Goal: Transaction & Acquisition: Obtain resource

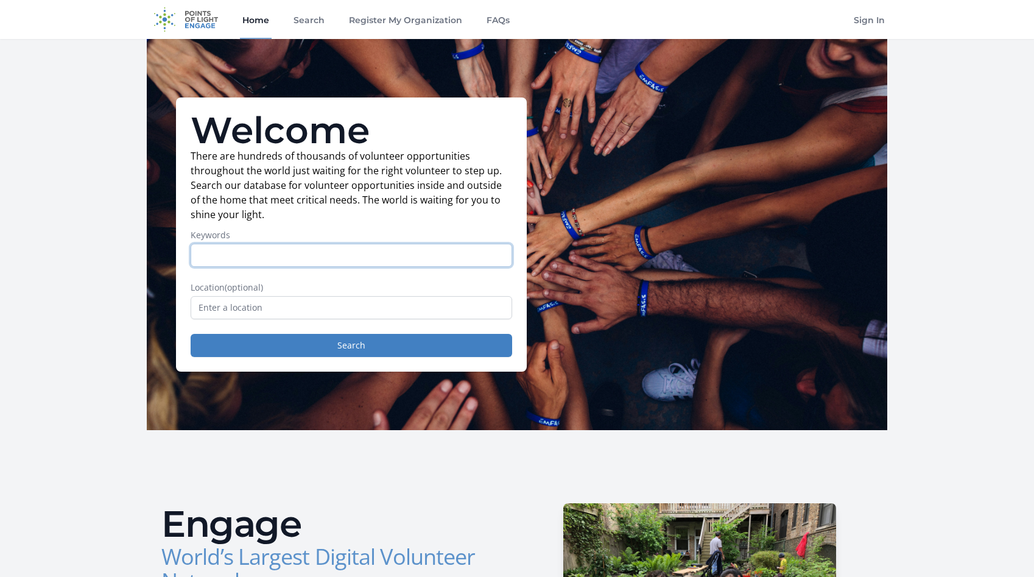
click at [230, 265] on input "Keywords" at bounding box center [351, 255] width 321 height 23
click at [223, 231] on label "Keywords" at bounding box center [351, 235] width 321 height 12
click at [223, 244] on input "Keywords" at bounding box center [351, 255] width 321 height 23
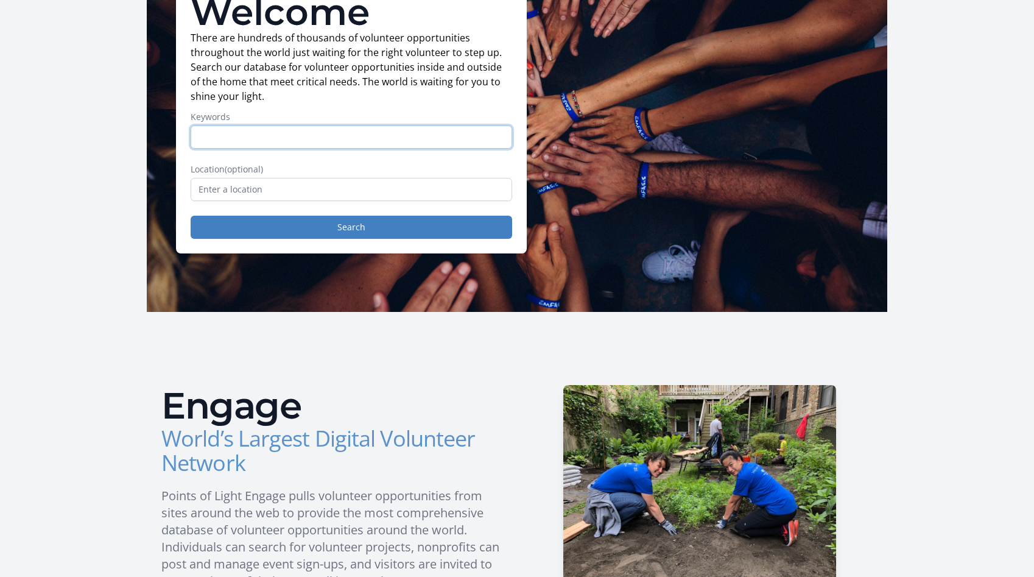
scroll to position [236, 0]
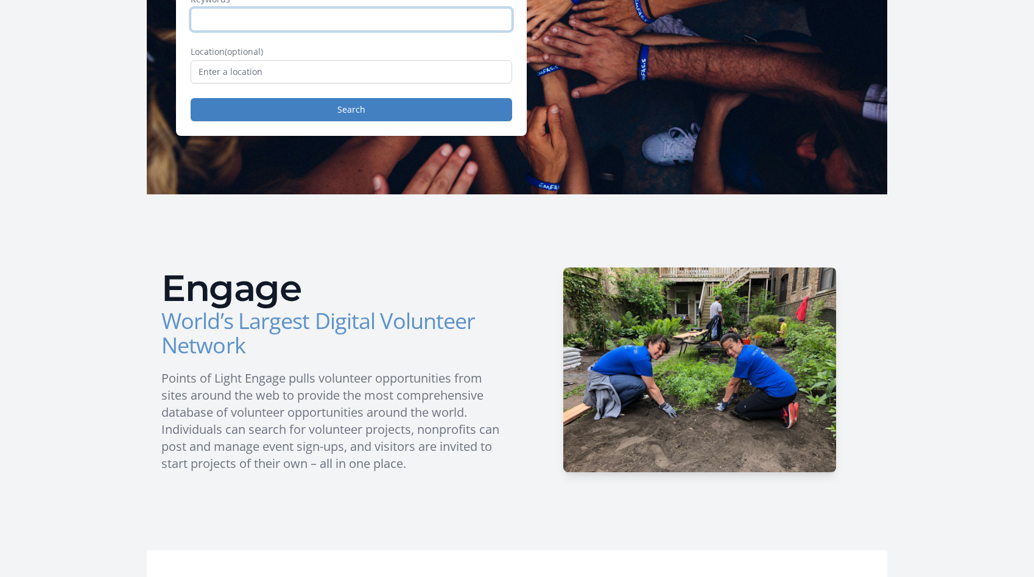
click at [322, 29] on input "Keywords" at bounding box center [351, 19] width 321 height 23
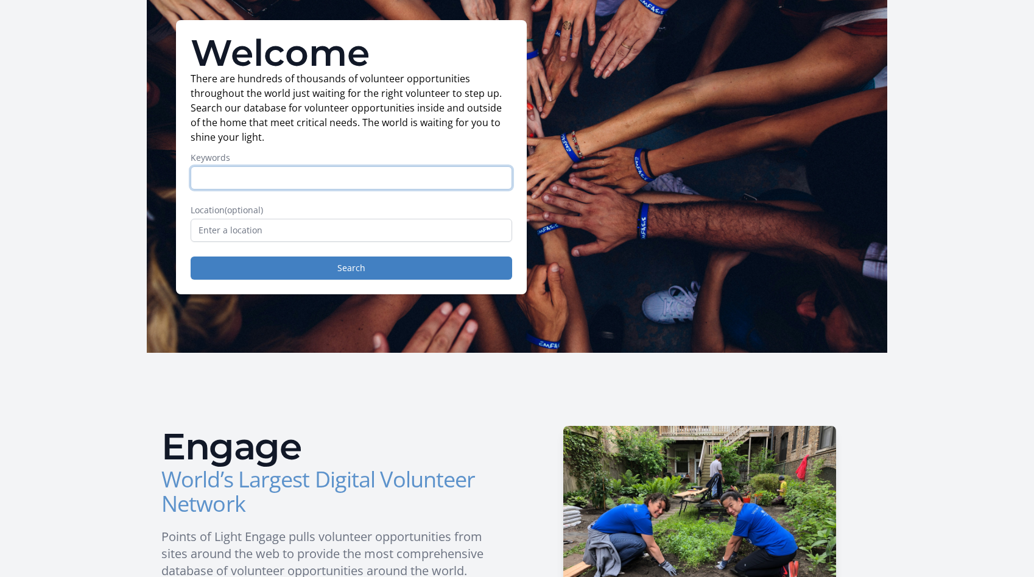
scroll to position [0, 0]
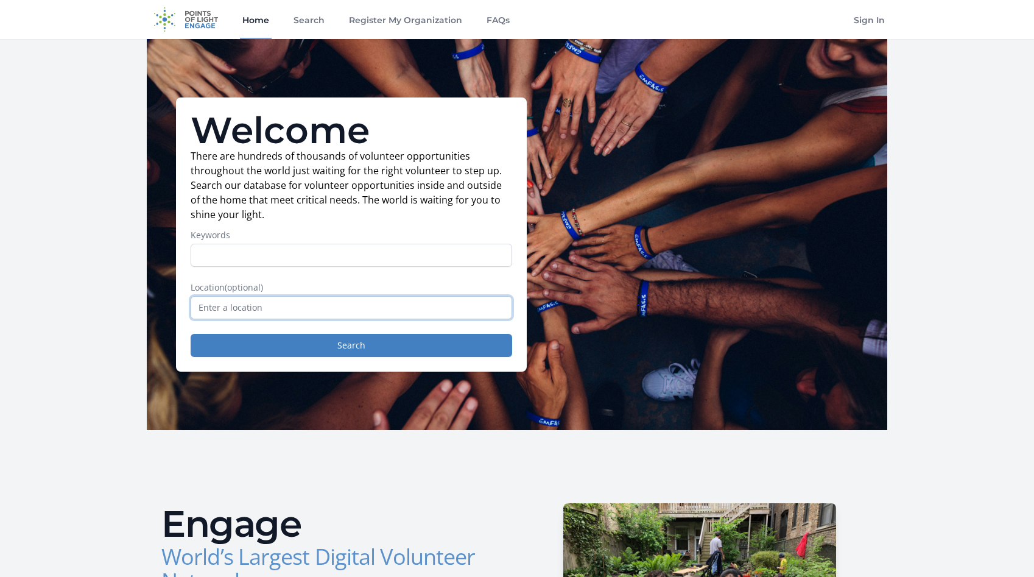
click at [273, 306] on input "text" at bounding box center [351, 307] width 321 height 23
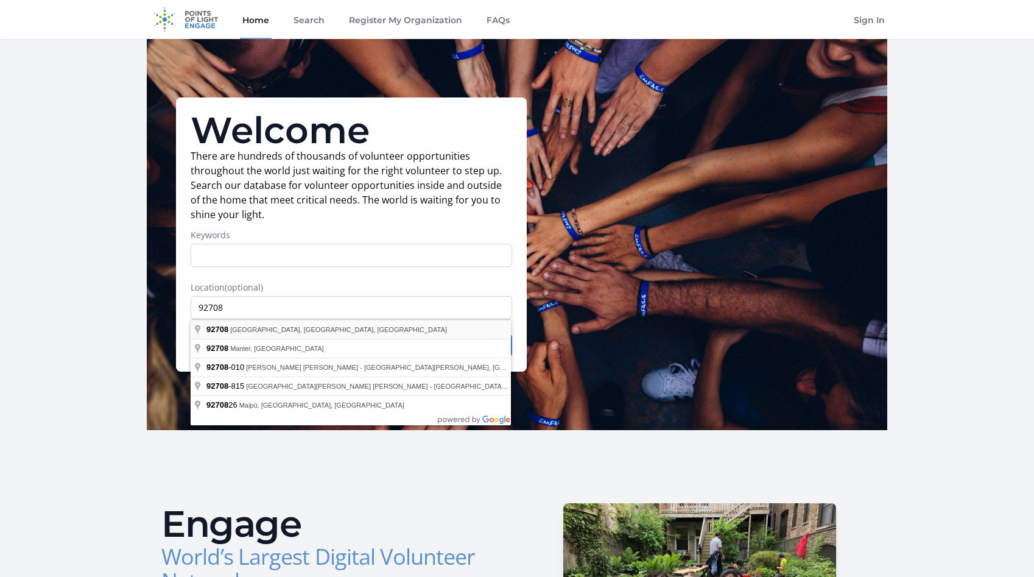
type input "[GEOGRAPHIC_DATA], [GEOGRAPHIC_DATA]"
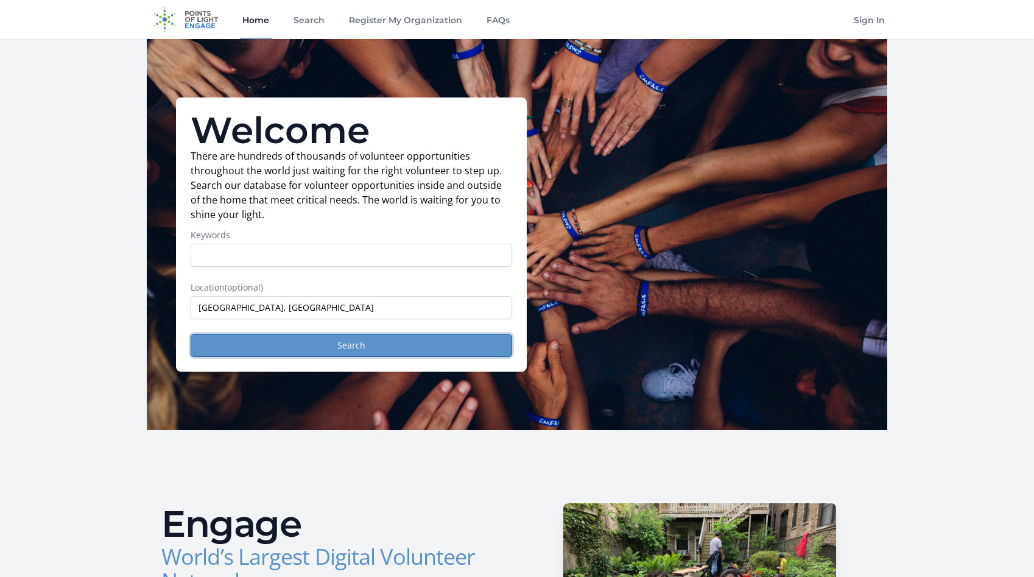
click at [265, 345] on button "Search" at bounding box center [351, 345] width 321 height 23
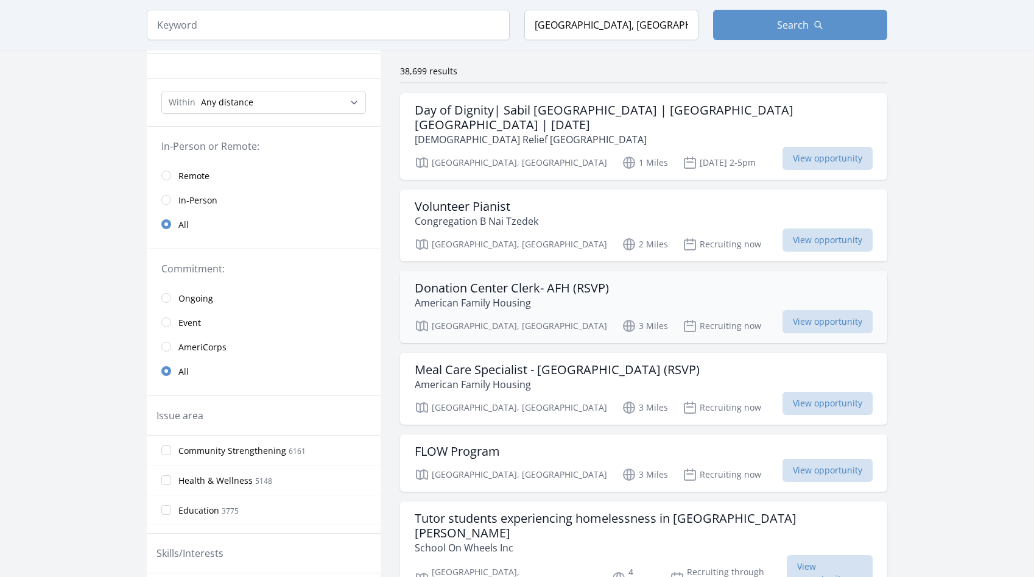
scroll to position [114, 0]
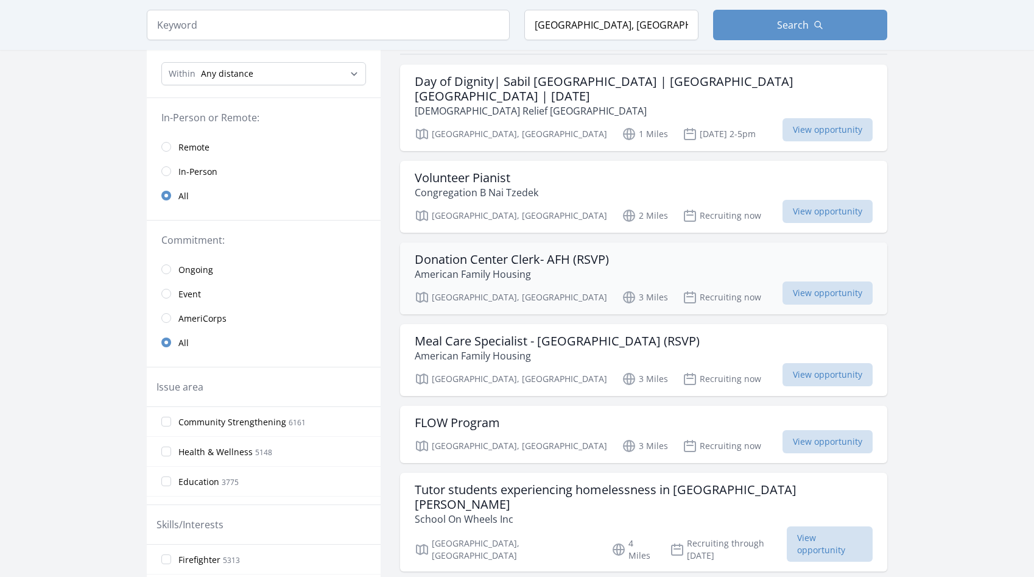
click at [590, 406] on div "FLOW Program [GEOGRAPHIC_DATA], [GEOGRAPHIC_DATA] 3 Miles Recruiting now View o…" at bounding box center [643, 434] width 487 height 57
click at [583, 482] on h3 "Tutor students experiencing homelessness in [GEOGRAPHIC_DATA][PERSON_NAME]" at bounding box center [644, 496] width 458 height 29
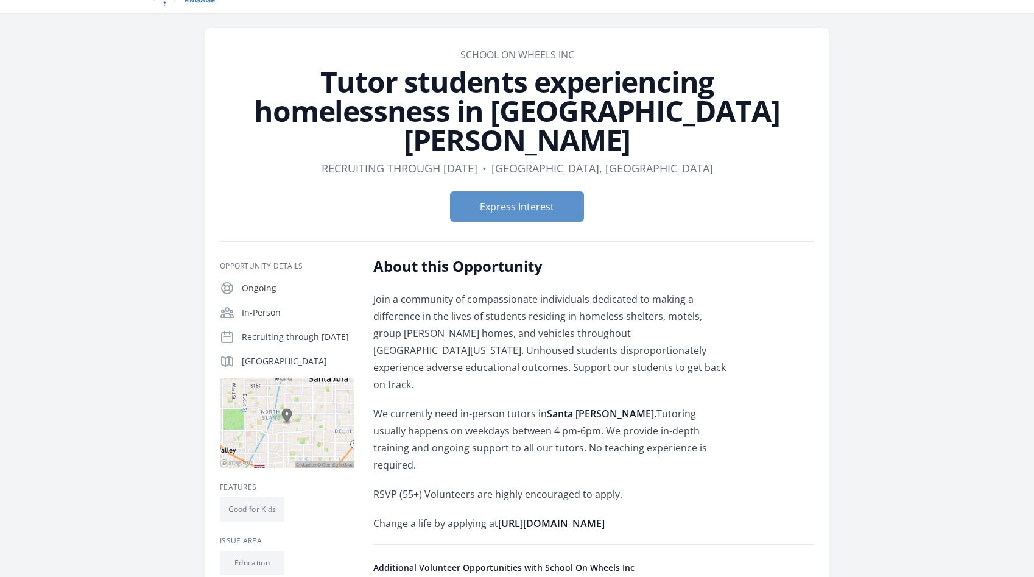
scroll to position [26, 0]
click at [560, 516] on strong "https://schoolonwheels.org/apply-to-be-a-volunteer/" at bounding box center [551, 522] width 107 height 13
click at [587, 516] on strong "https://schoolonwheels.org/apply-to-be-a-volunteer/" at bounding box center [551, 522] width 107 height 13
click at [586, 516] on strong "https://schoolonwheels.org/apply-to-be-a-volunteer/" at bounding box center [551, 522] width 107 height 13
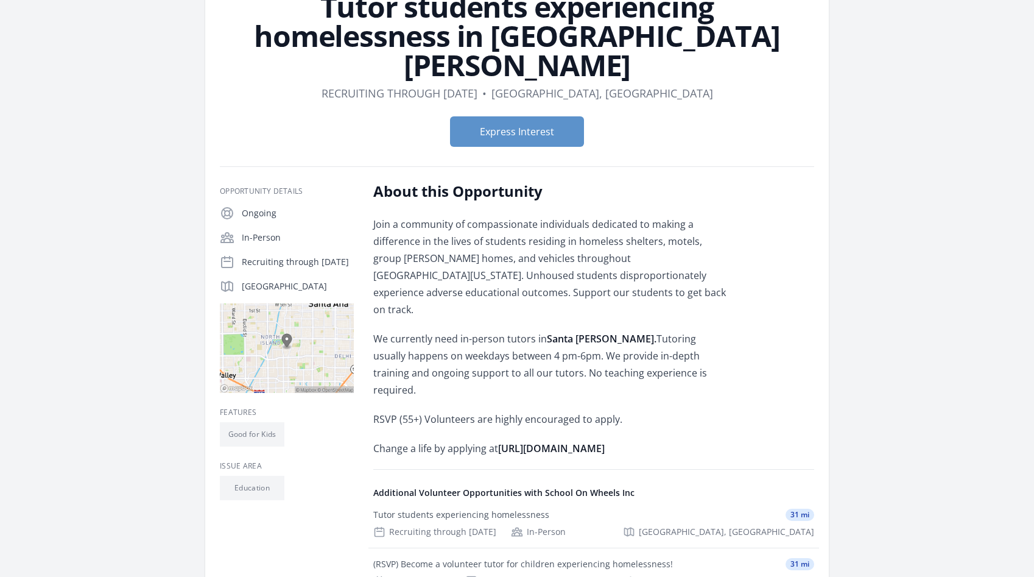
scroll to position [148, 0]
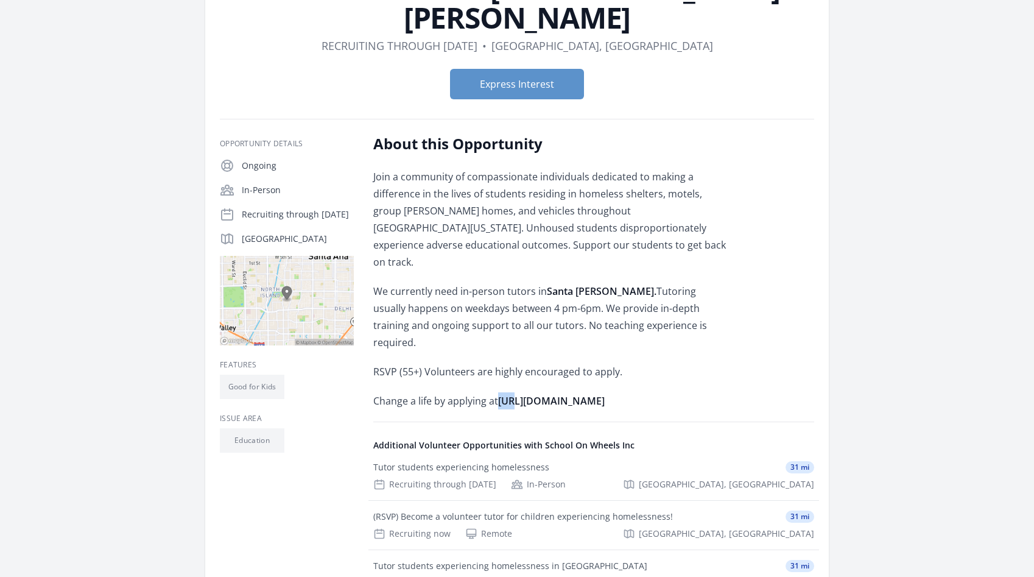
drag, startPoint x: 497, startPoint y: 335, endPoint x: 513, endPoint y: 342, distance: 17.5
click at [513, 394] on span "Change a life by applying at https://schoolonwheels.org/apply-to-be-a-volunteer/" at bounding box center [488, 400] width 231 height 13
click at [514, 394] on strong "https://schoolonwheels.org/apply-to-be-a-volunteer/" at bounding box center [551, 400] width 107 height 13
drag, startPoint x: 500, startPoint y: 338, endPoint x: 537, endPoint y: 351, distance: 38.7
click at [537, 392] on p "Change a life by applying at https://schoolonwheels.org/apply-to-be-a-volunteer/" at bounding box center [551, 400] width 356 height 17
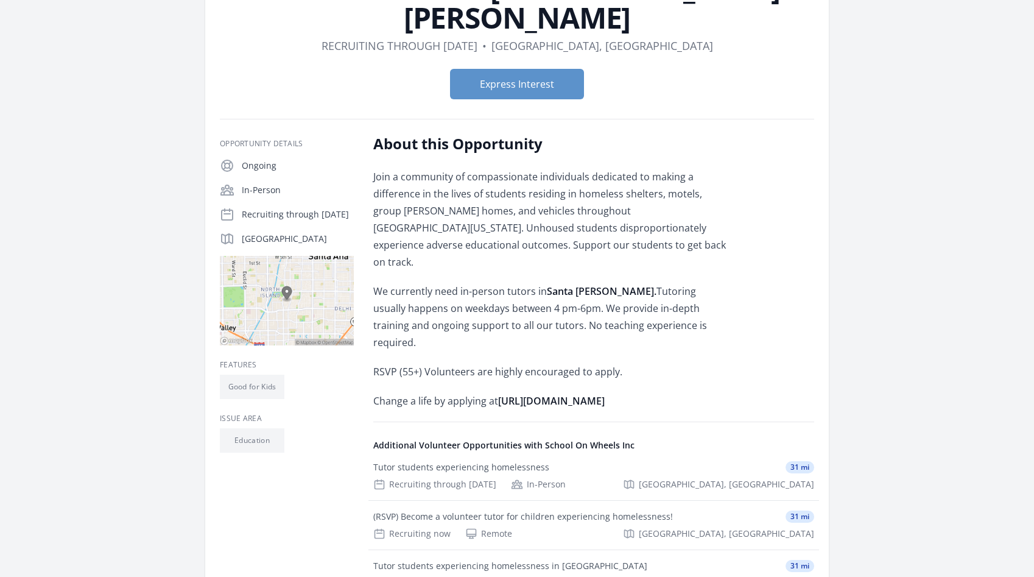
scroll to position [150, 0]
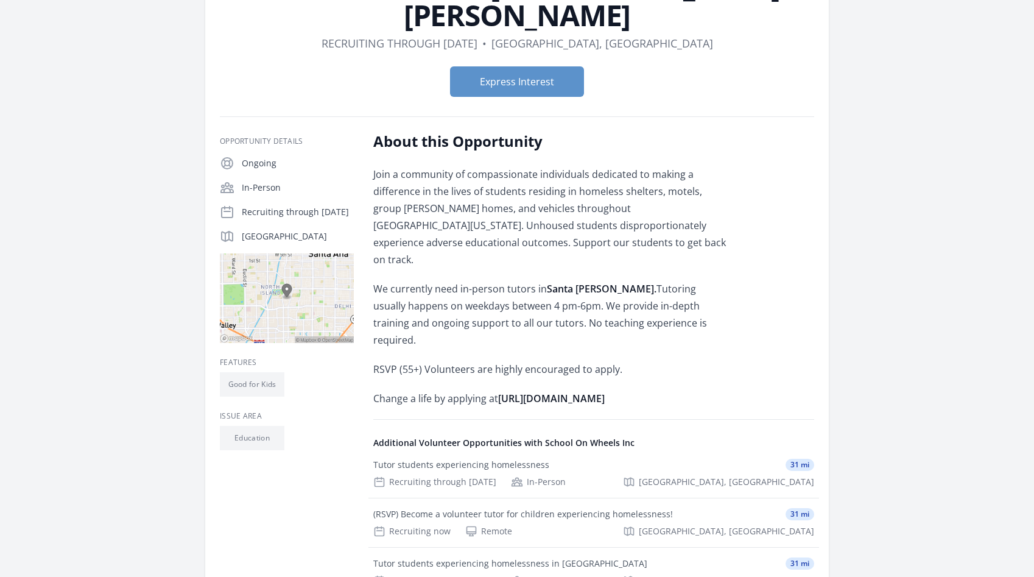
copy strong "https://schoolonwheels.org/apply-to-be-a-volunteer/"
